Goal: Entertainment & Leisure: Consume media (video, audio)

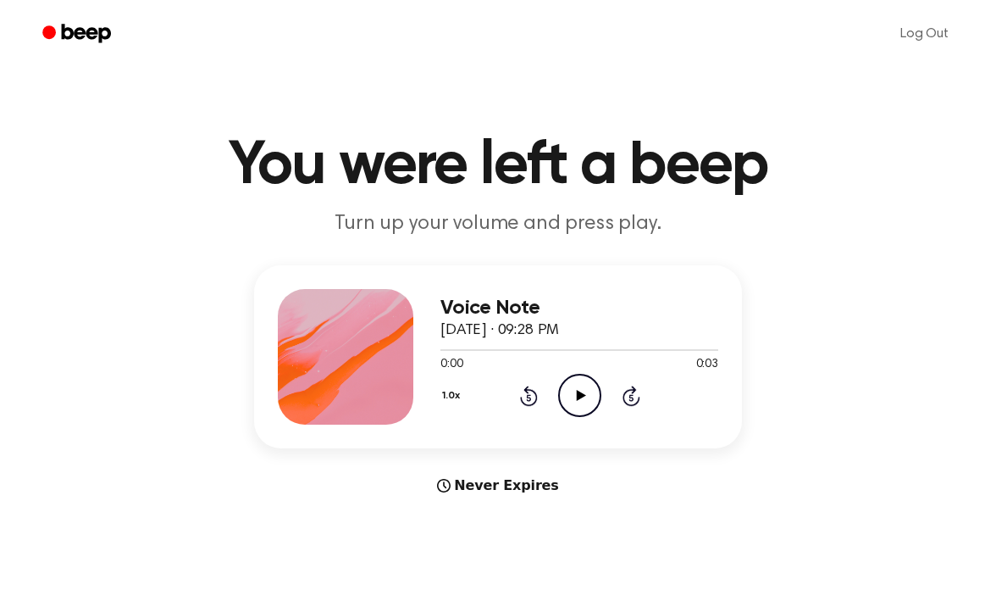
click at [586, 399] on icon "Play Audio" at bounding box center [579, 395] width 43 height 43
click at [586, 408] on icon "Play Audio" at bounding box center [579, 395] width 43 height 43
click at [579, 397] on icon at bounding box center [580, 395] width 9 height 11
click at [591, 387] on icon "Play Audio" at bounding box center [579, 395] width 43 height 43
click at [571, 392] on icon "Play Audio" at bounding box center [579, 395] width 43 height 43
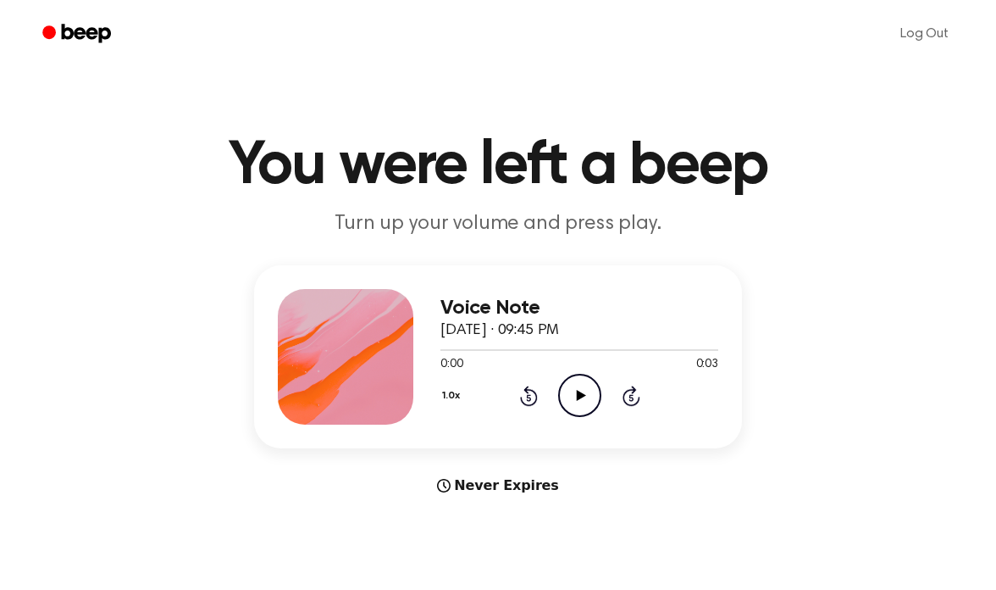
click at [580, 408] on icon "Play Audio" at bounding box center [579, 395] width 43 height 43
